Goal: Navigation & Orientation: Find specific page/section

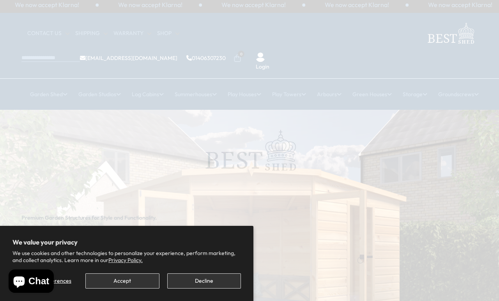
scroll to position [4, 0]
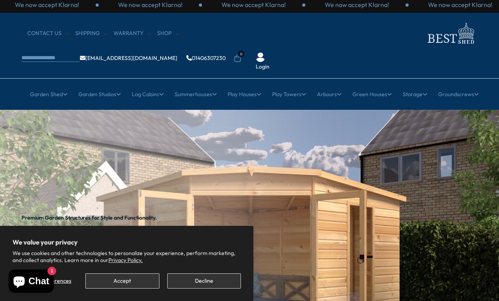
click at [129, 282] on button "Accept" at bounding box center [122, 281] width 74 height 15
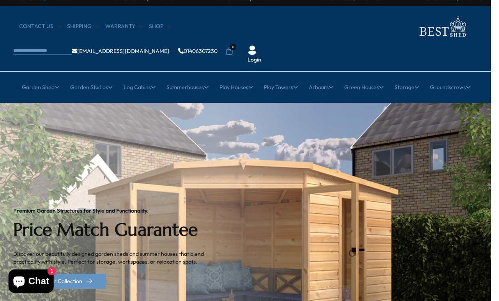
scroll to position [11, 11]
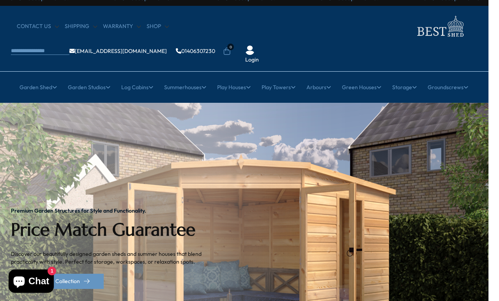
click at [493, 240] on div "Next slide" at bounding box center [501, 248] width 16 height 16
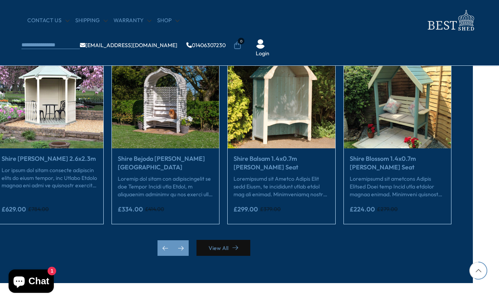
scroll to position [1392, 26]
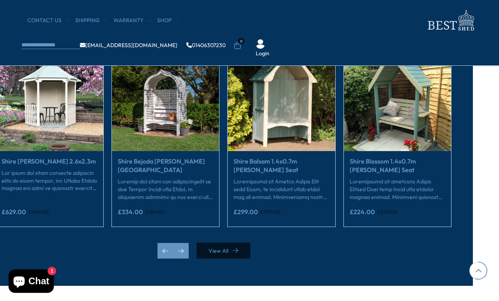
click at [230, 252] on link "View All" at bounding box center [224, 251] width 54 height 16
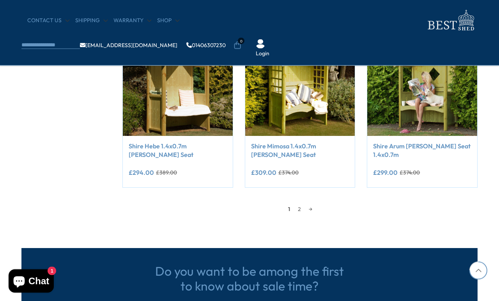
scroll to position [672, 0]
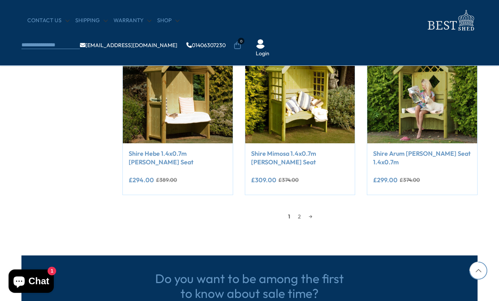
click at [313, 211] on link "→" at bounding box center [310, 217] width 11 height 12
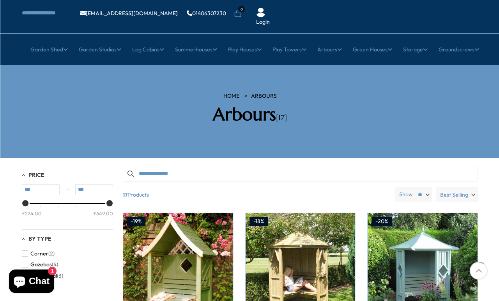
scroll to position [35, 0]
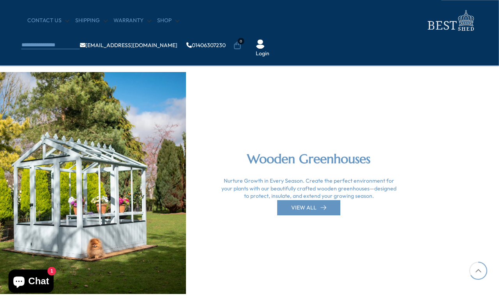
scroll to position [1634, 58]
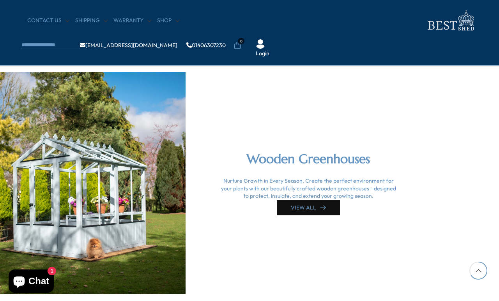
click at [319, 206] on link "VIEW ALL" at bounding box center [308, 207] width 63 height 15
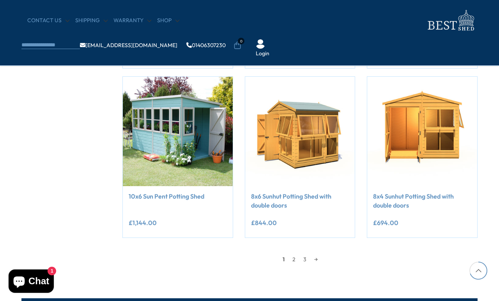
scroll to position [616, 0]
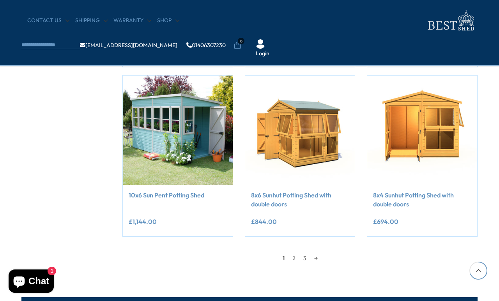
click at [320, 253] on link "→" at bounding box center [315, 259] width 11 height 12
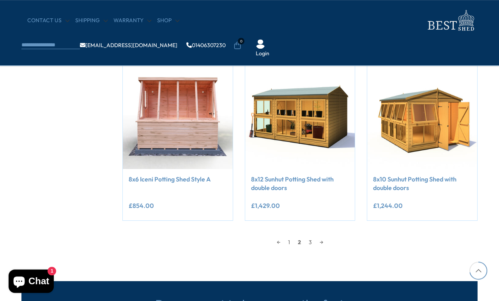
scroll to position [649, 0]
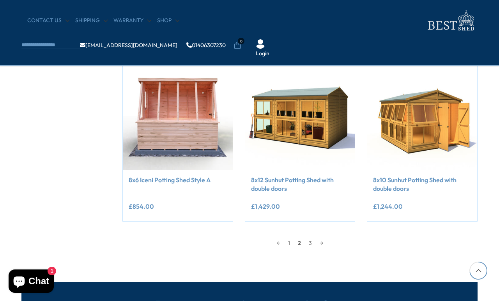
click at [325, 241] on link "→" at bounding box center [321, 244] width 11 height 12
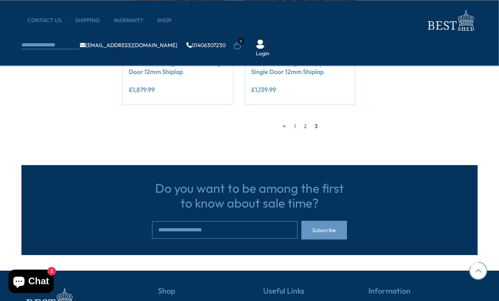
scroll to position [770, 0]
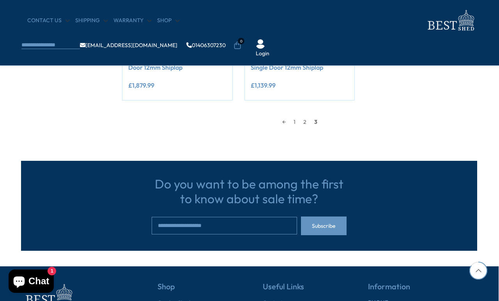
click at [476, 280] on div at bounding box center [479, 271] width 18 height 18
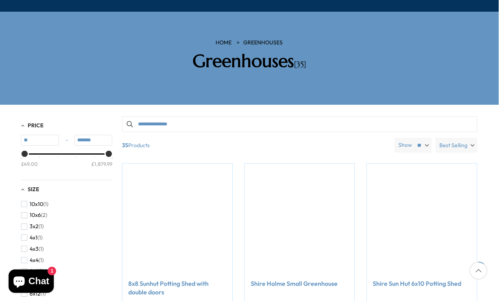
scroll to position [100, 0]
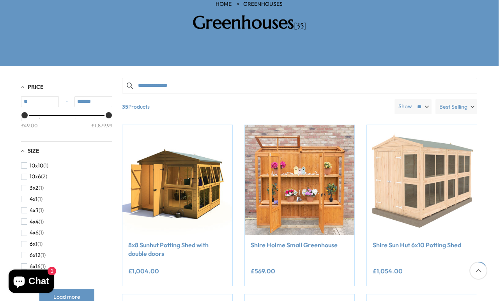
scroll to position [140, 0]
